Goal: Register for event/course

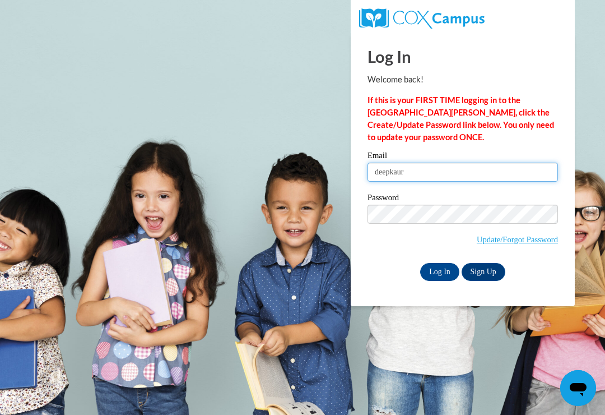
click at [481, 166] on input "deepkaur" at bounding box center [463, 172] width 191 height 19
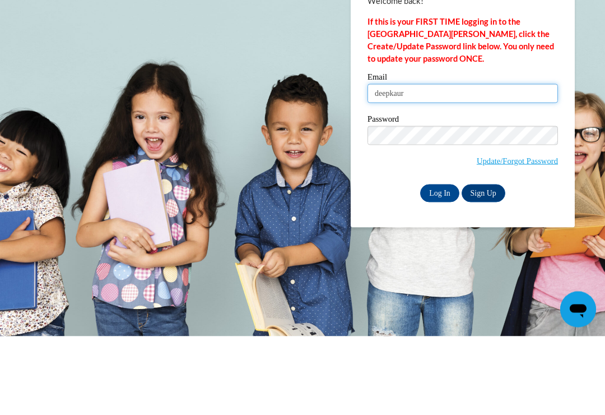
click at [420, 163] on input "deepkaur" at bounding box center [463, 172] width 191 height 19
type input "d"
type input "deepkaur201984@yahoo.com"
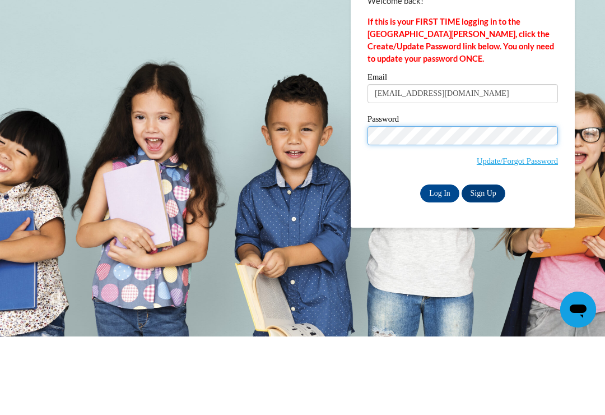
click at [440, 263] on input "Log In" at bounding box center [439, 272] width 39 height 18
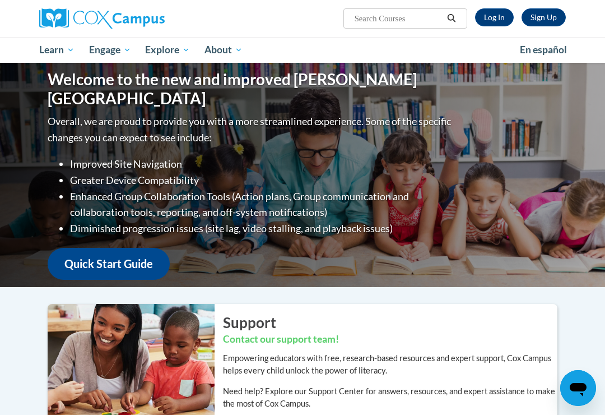
click at [0, 0] on span "Early Care and Learning" at bounding box center [0, 0] width 0 height 0
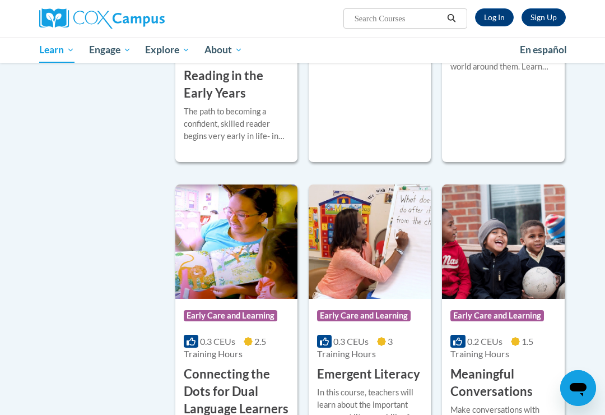
scroll to position [492, 0]
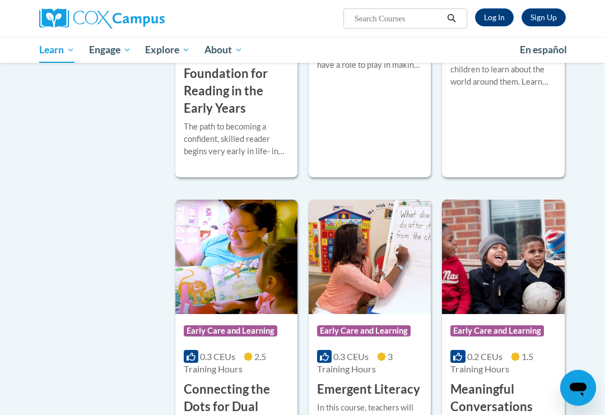
click at [523, 49] on h3 "Building World Knowledge" at bounding box center [503, 31] width 105 height 35
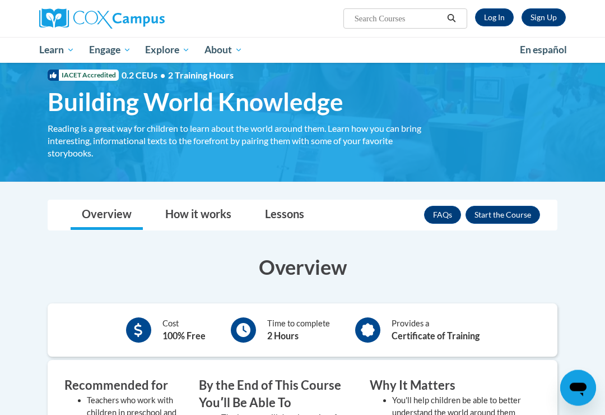
scroll to position [26, 0]
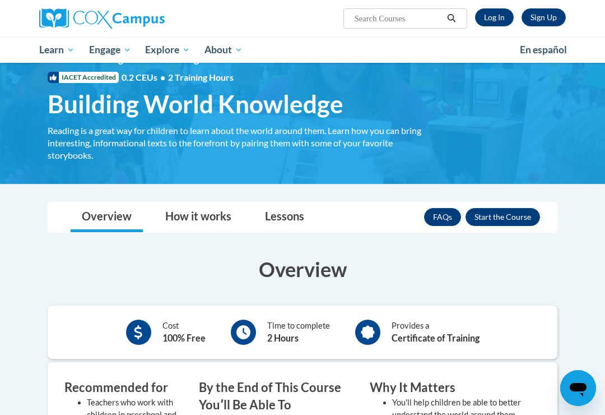
click at [526, 210] on button "Enroll" at bounding box center [503, 217] width 75 height 18
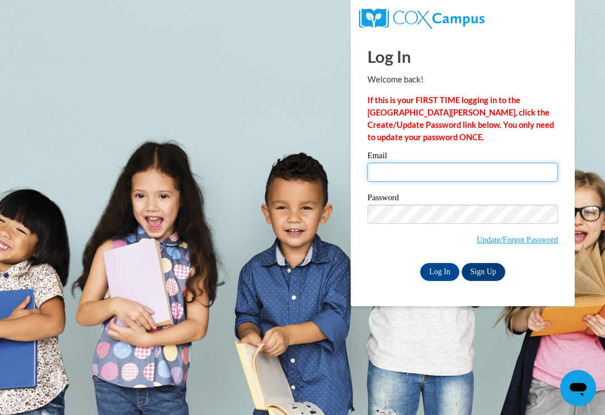
click at [409, 168] on input "Email" at bounding box center [463, 172] width 191 height 19
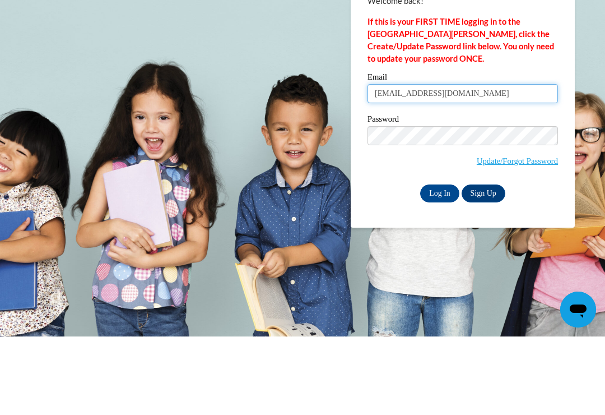
type input "deepkaur201984@yahoo.com"
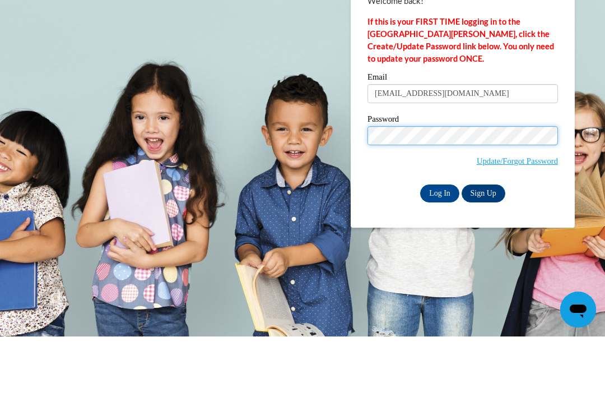
click at [440, 263] on input "Log In" at bounding box center [439, 272] width 39 height 18
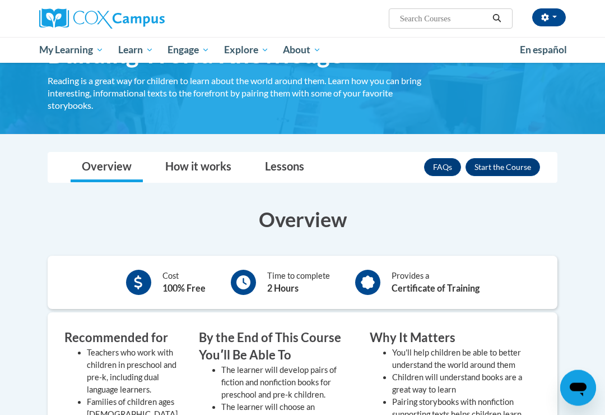
scroll to position [67, 0]
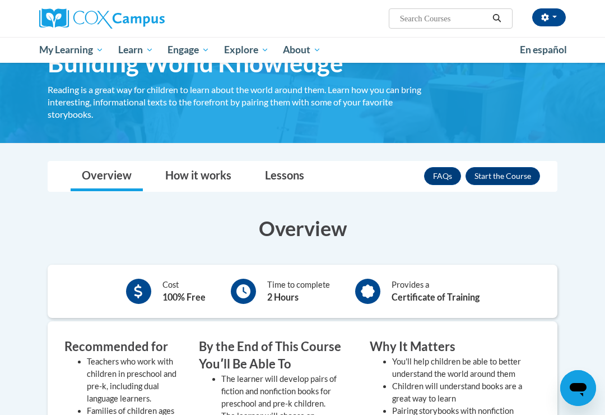
click at [512, 170] on button "Enroll" at bounding box center [503, 176] width 75 height 18
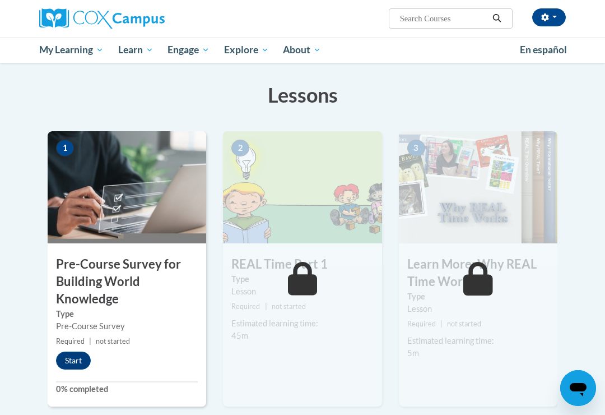
scroll to position [159, 0]
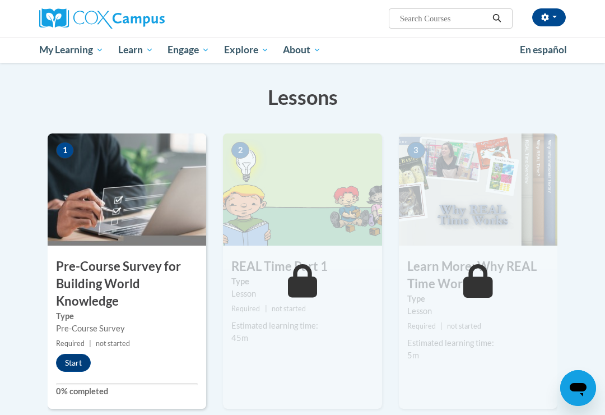
click at [71, 359] on button "Start" at bounding box center [73, 363] width 35 height 18
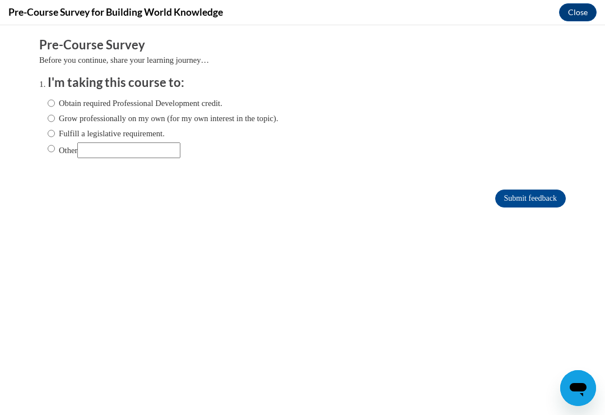
scroll to position [0, 0]
click at [49, 114] on input "Grow professionally on my own (for my own interest in the topic)." at bounding box center [51, 118] width 7 height 12
radio input "true"
click at [531, 192] on input "Submit feedback" at bounding box center [530, 198] width 71 height 18
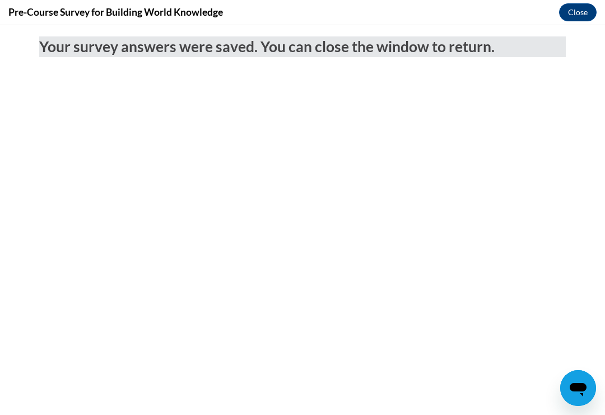
click at [585, 8] on button "Close" at bounding box center [578, 12] width 38 height 18
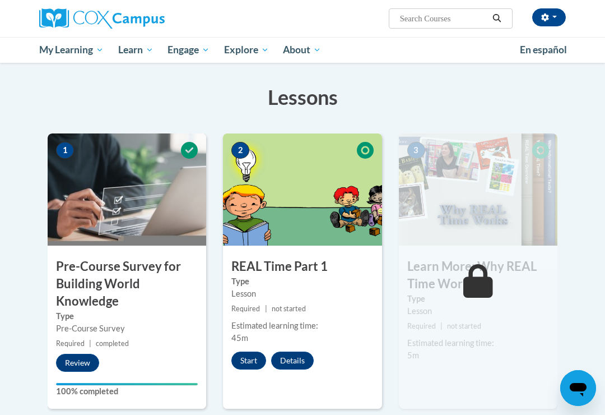
click at [245, 358] on button "Start" at bounding box center [248, 360] width 35 height 18
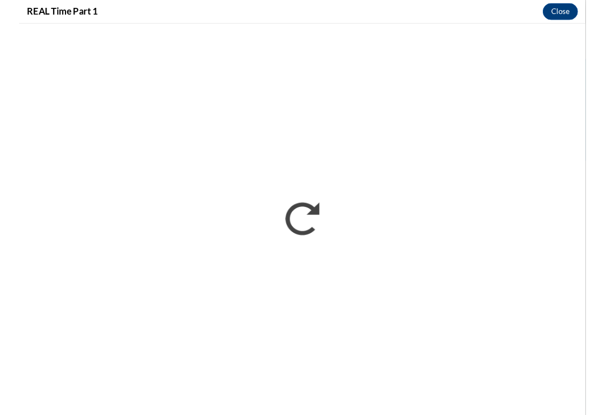
scroll to position [159, 0]
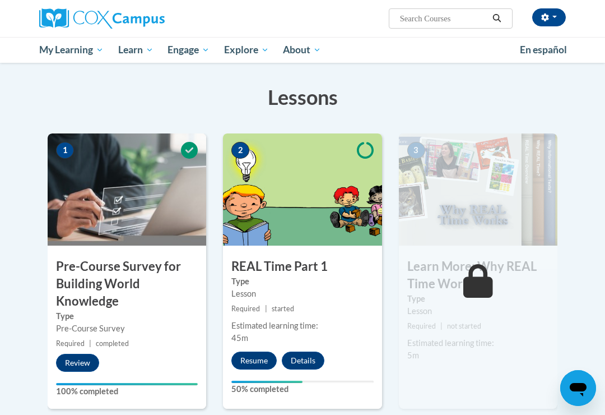
click at [263, 353] on button "Resume" at bounding box center [253, 360] width 45 height 18
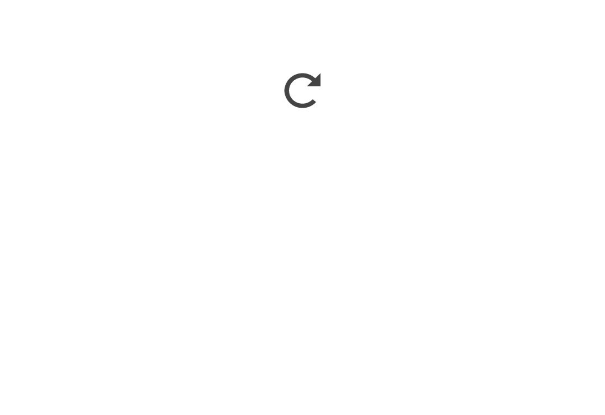
scroll to position [625, 0]
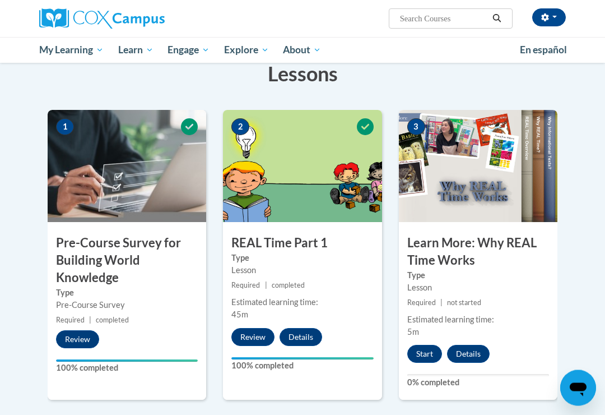
scroll to position [183, 0]
click at [433, 349] on button "Start" at bounding box center [424, 354] width 35 height 18
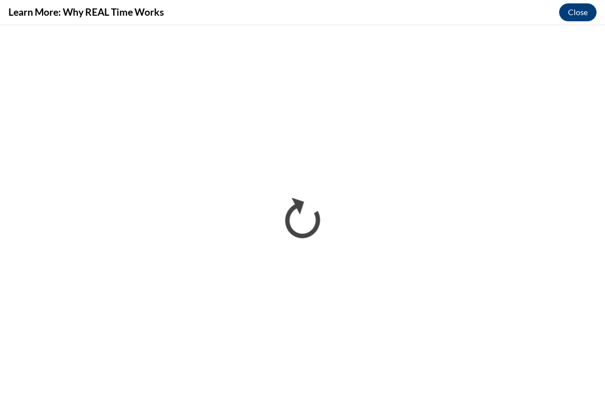
scroll to position [0, 0]
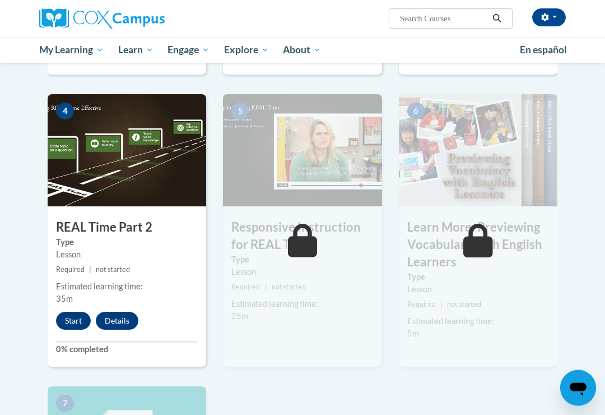
scroll to position [508, 0]
click at [80, 319] on button "Start" at bounding box center [73, 321] width 35 height 18
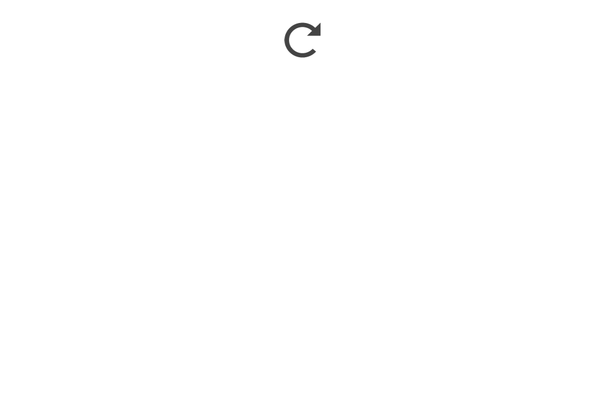
scroll to position [1003, 0]
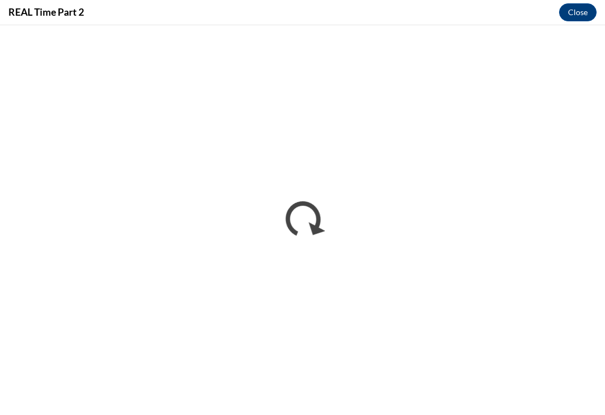
click at [577, 10] on button "Close" at bounding box center [578, 12] width 38 height 18
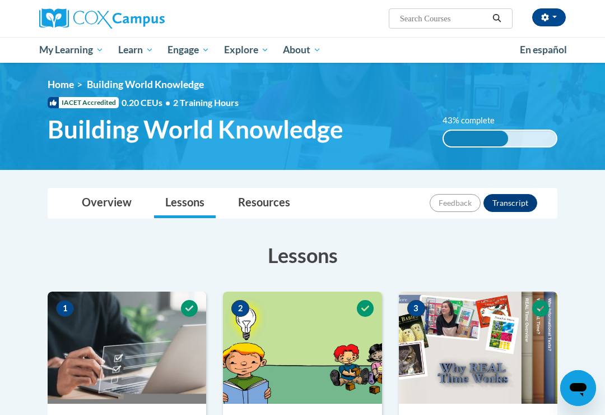
scroll to position [0, 0]
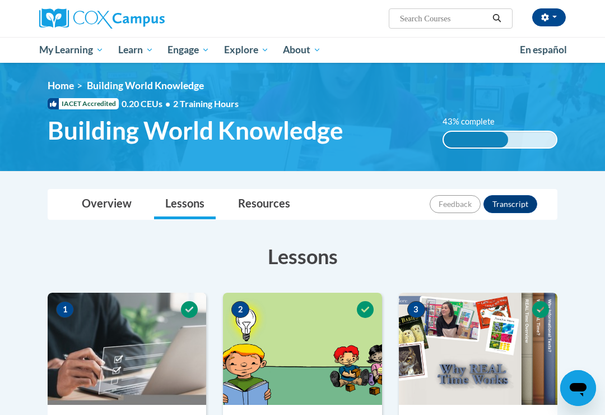
click at [63, 82] on link "Home" at bounding box center [61, 86] width 26 height 12
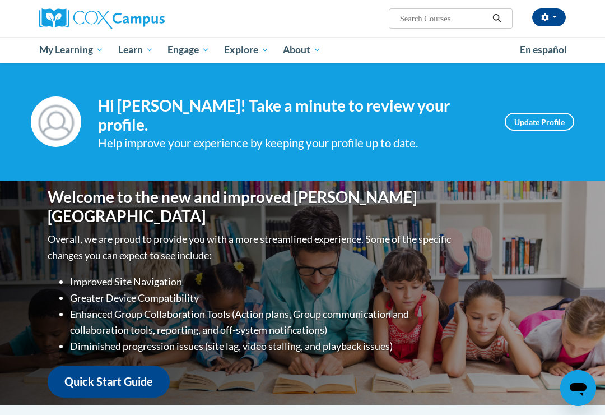
click at [0, 0] on span "My Course Progress" at bounding box center [0, 0] width 0 height 0
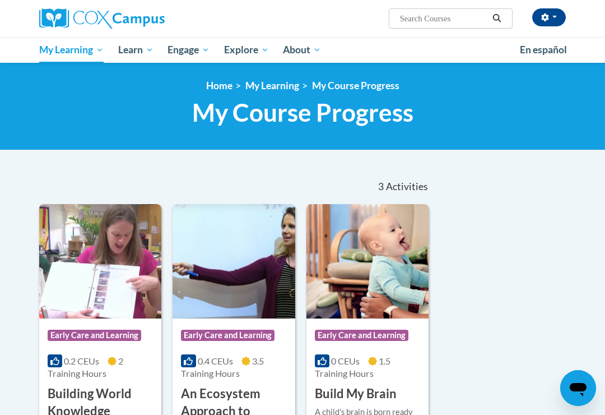
click at [0, 0] on span "My Action Plans" at bounding box center [0, 0] width 0 height 0
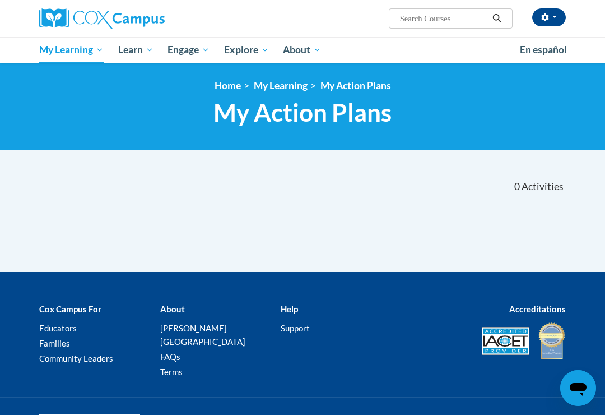
click at [0, 0] on span "Early Care and Learning" at bounding box center [0, 0] width 0 height 0
